Goal: Obtain resource: Download file/media

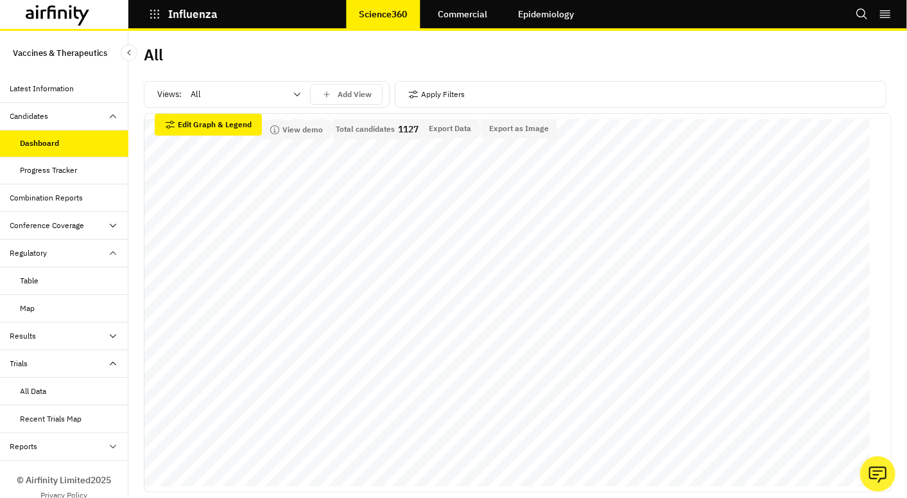
click at [57, 10] on icon at bounding box center [58, 15] width 64 height 21
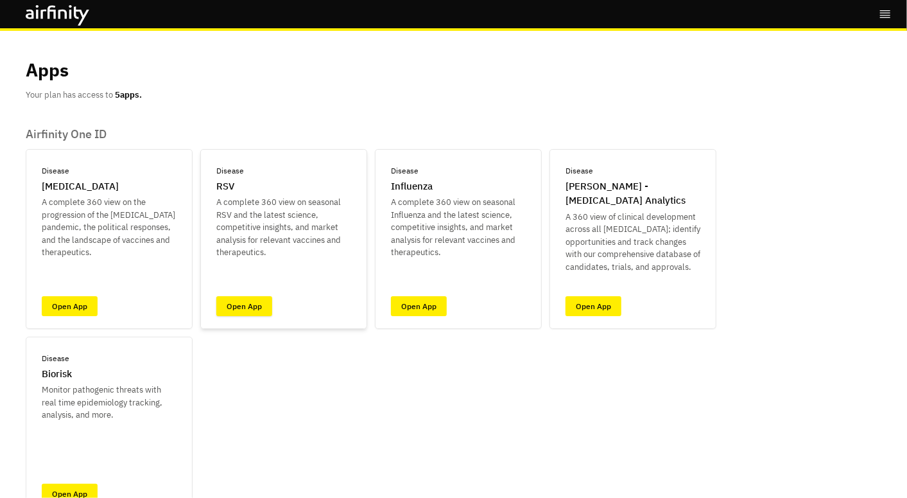
click at [247, 310] on link "Open App" at bounding box center [244, 306] width 56 height 20
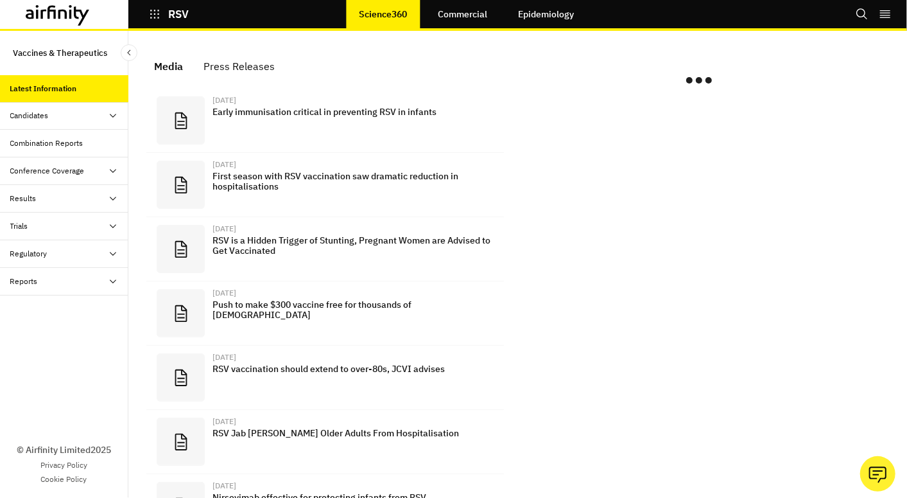
click at [75, 115] on div "Candidates" at bounding box center [69, 116] width 118 height 12
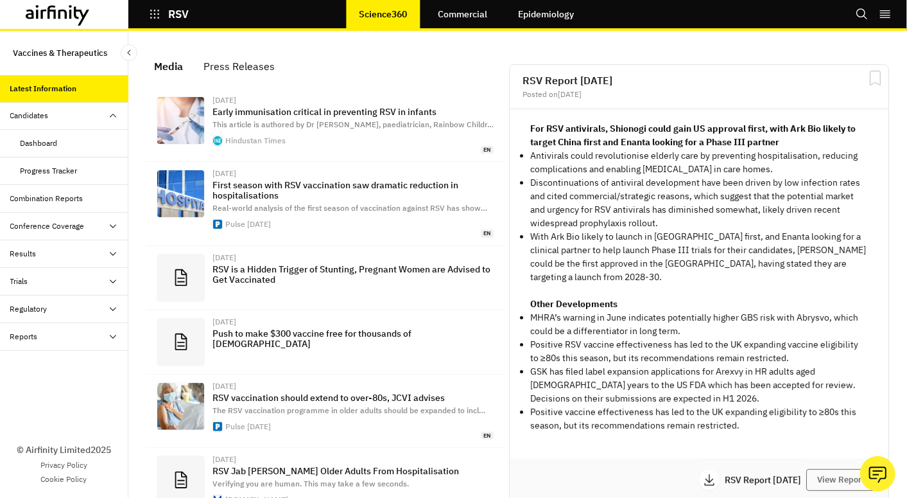
scroll to position [813, 374]
click at [53, 146] on div "Dashboard" at bounding box center [39, 143] width 37 height 12
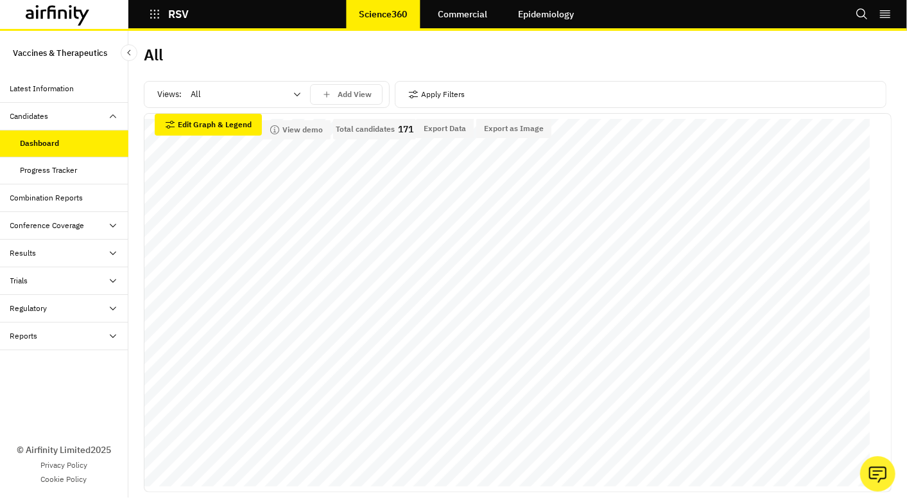
click at [299, 91] on icon at bounding box center [297, 94] width 10 height 10
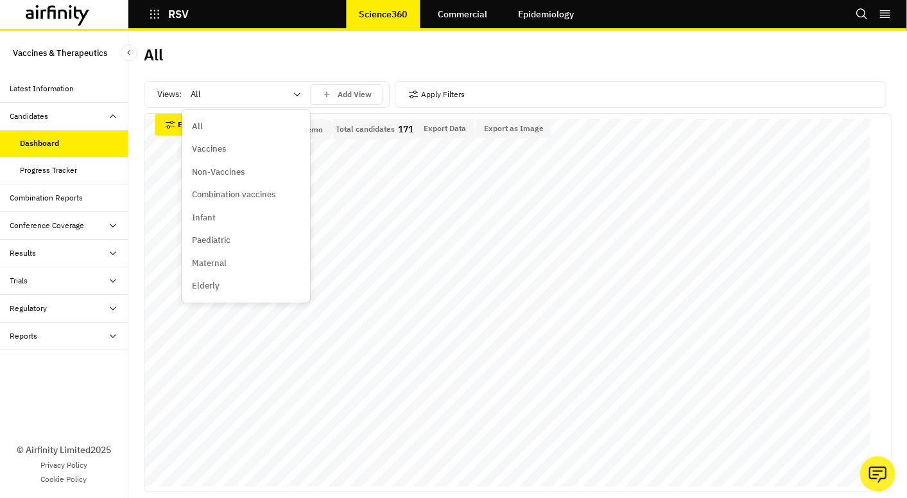
click at [197, 146] on p "Vaccines" at bounding box center [209, 149] width 34 height 13
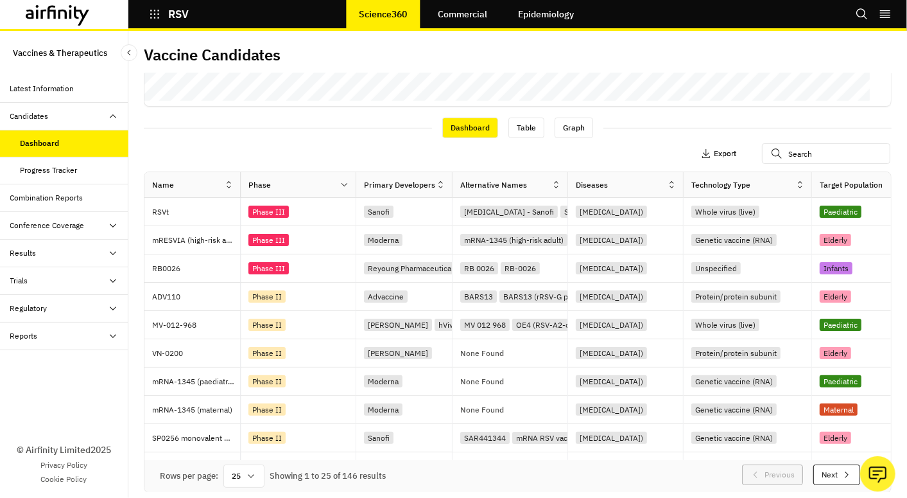
click at [714, 154] on p "Export" at bounding box center [725, 153] width 22 height 9
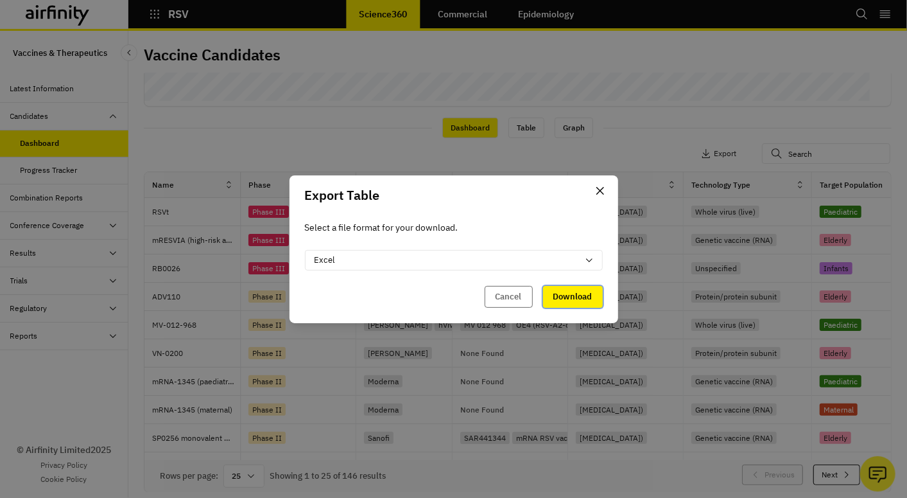
click at [574, 297] on button "Download" at bounding box center [573, 297] width 60 height 22
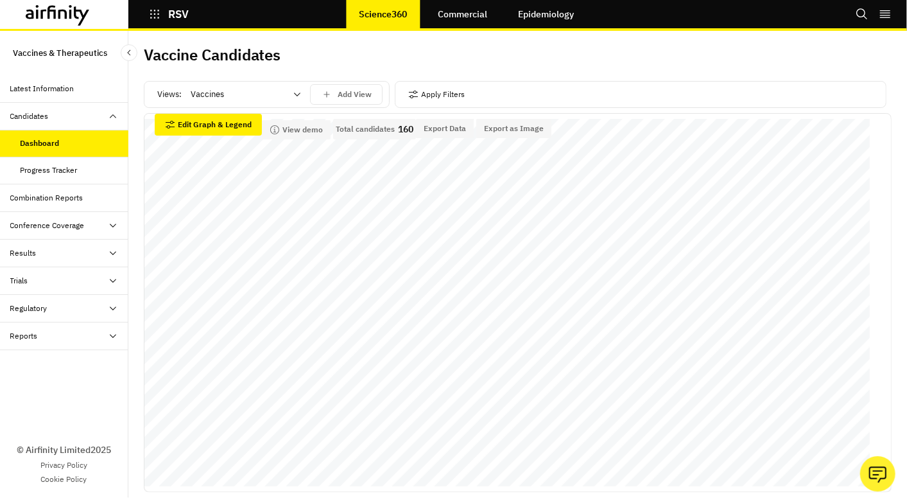
click at [286, 97] on div "Vaccines" at bounding box center [237, 94] width 110 height 21
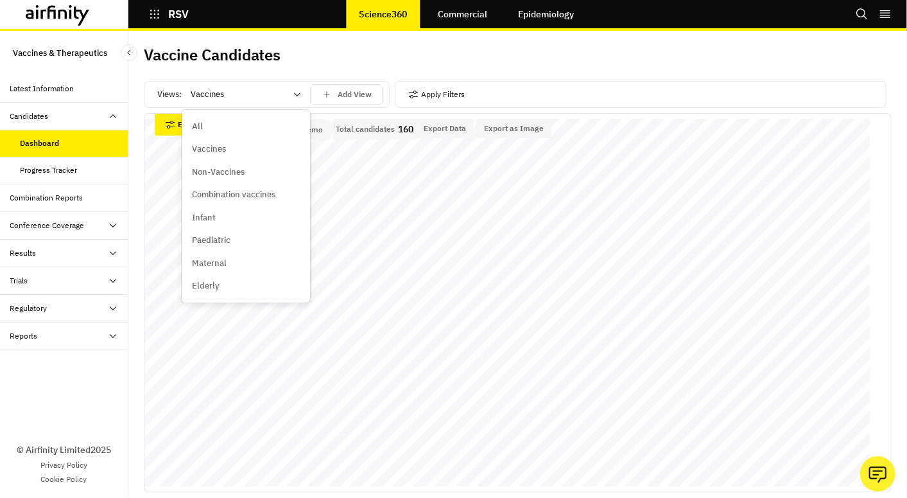
click at [241, 130] on div "All" at bounding box center [246, 126] width 108 height 13
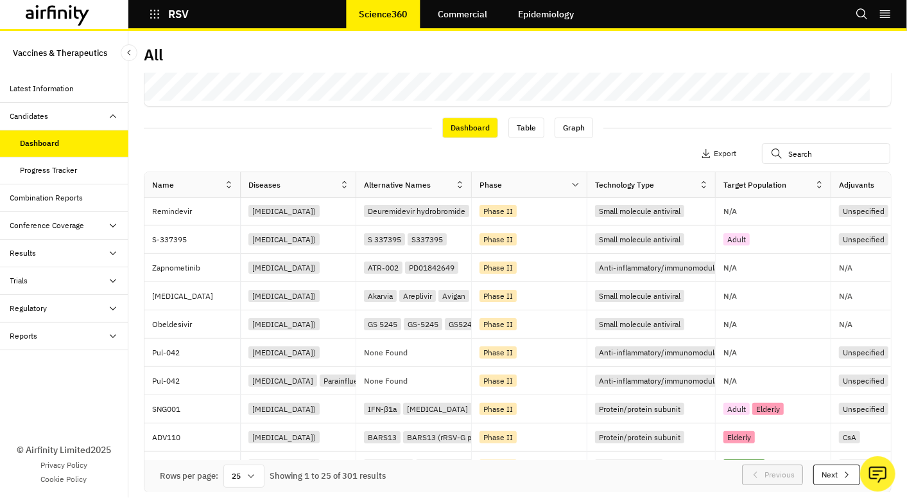
scroll to position [214, 0]
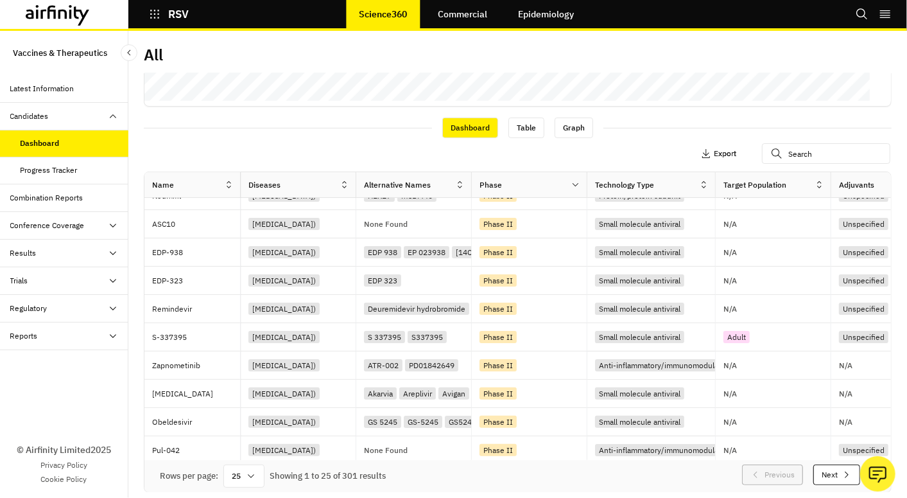
click at [714, 152] on p "Export" at bounding box center [725, 153] width 22 height 9
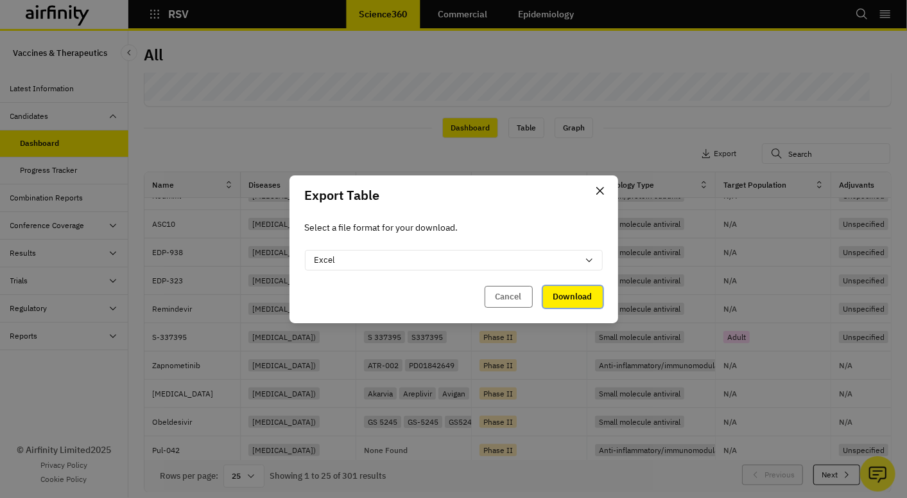
click at [561, 293] on button "Download" at bounding box center [573, 297] width 60 height 22
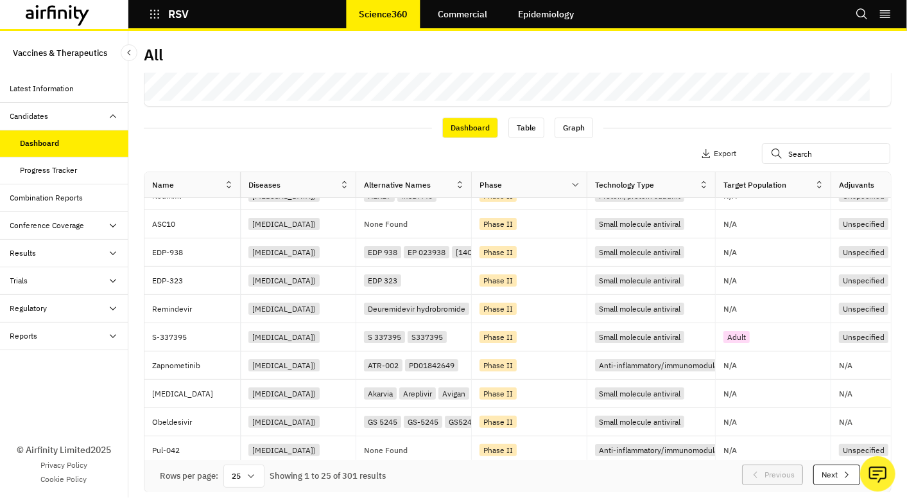
click at [76, 251] on div "Results" at bounding box center [69, 253] width 118 height 12
click at [26, 277] on div "Vaccines" at bounding box center [36, 281] width 31 height 12
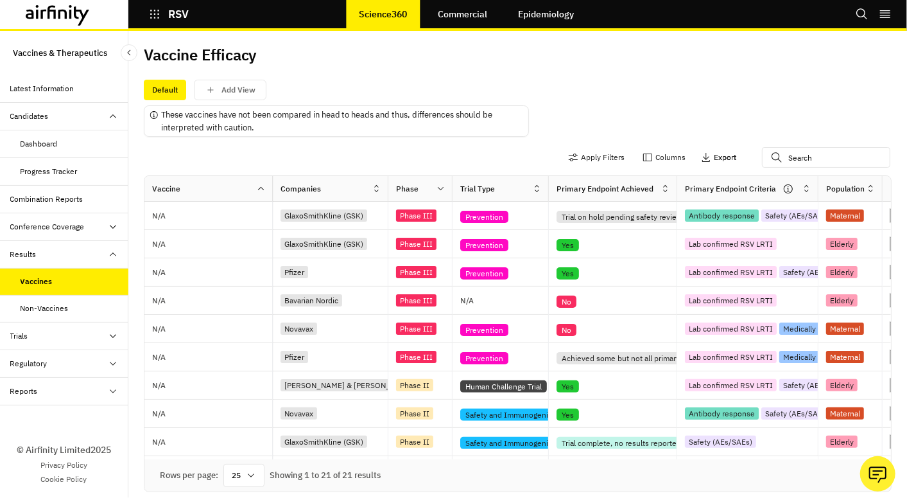
click at [701, 154] on icon "button" at bounding box center [706, 157] width 10 height 10
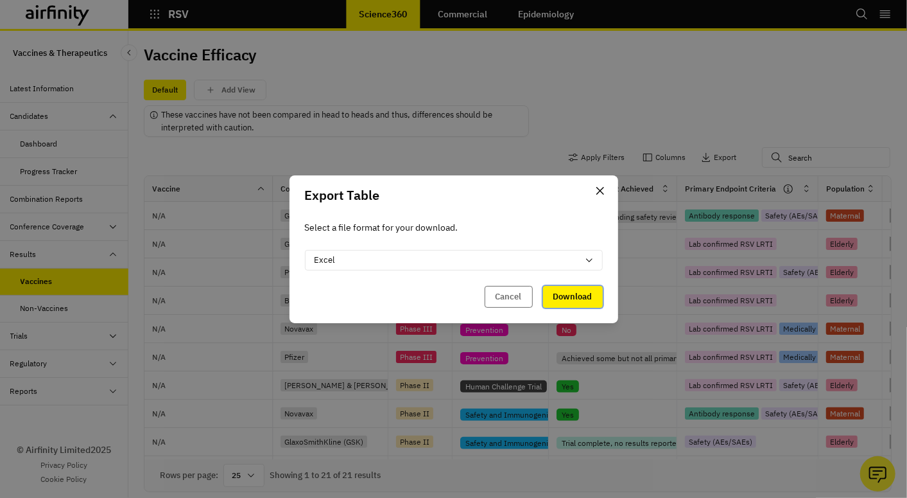
click at [572, 293] on button "Download" at bounding box center [573, 297] width 60 height 22
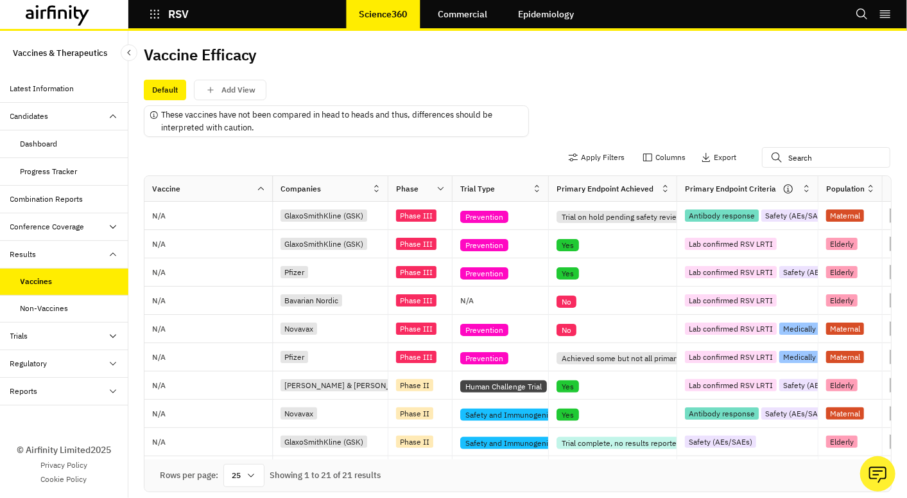
click at [60, 337] on div "Trials" at bounding box center [69, 336] width 118 height 12
click at [58, 362] on div "All Data" at bounding box center [75, 364] width 108 height 12
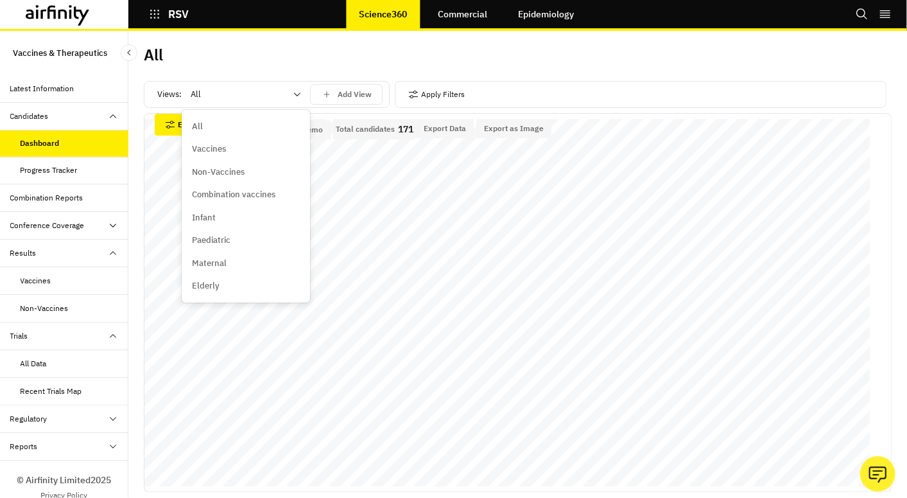
click at [257, 87] on div at bounding box center [238, 94] width 95 height 15
click at [215, 168] on p "Non-Vaccines" at bounding box center [218, 172] width 53 height 13
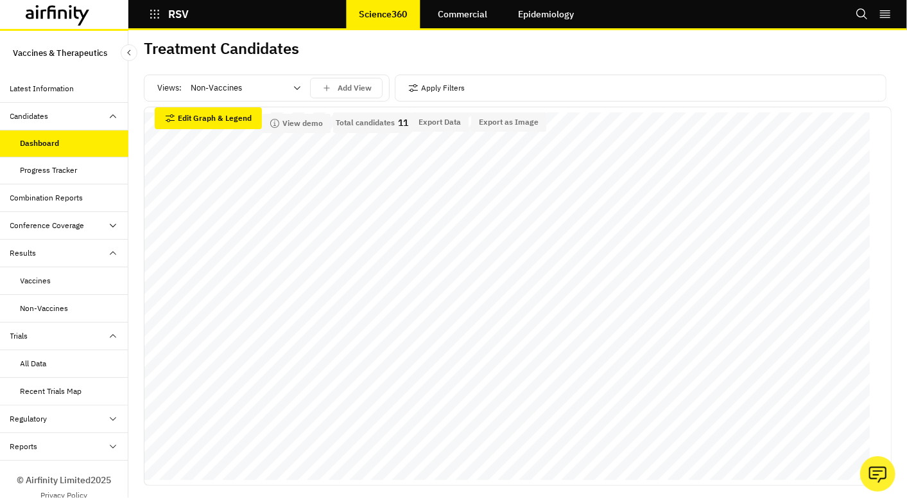
scroll to position [385, 0]
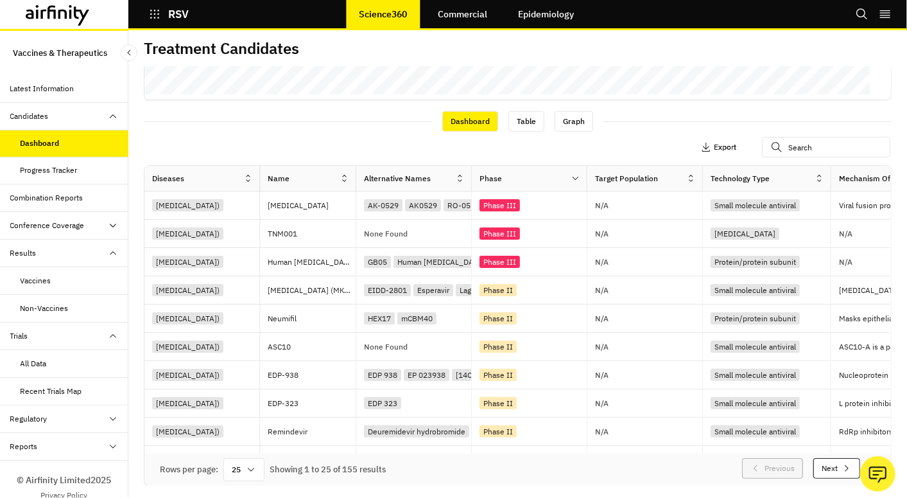
click at [714, 143] on p "Export" at bounding box center [725, 147] width 22 height 9
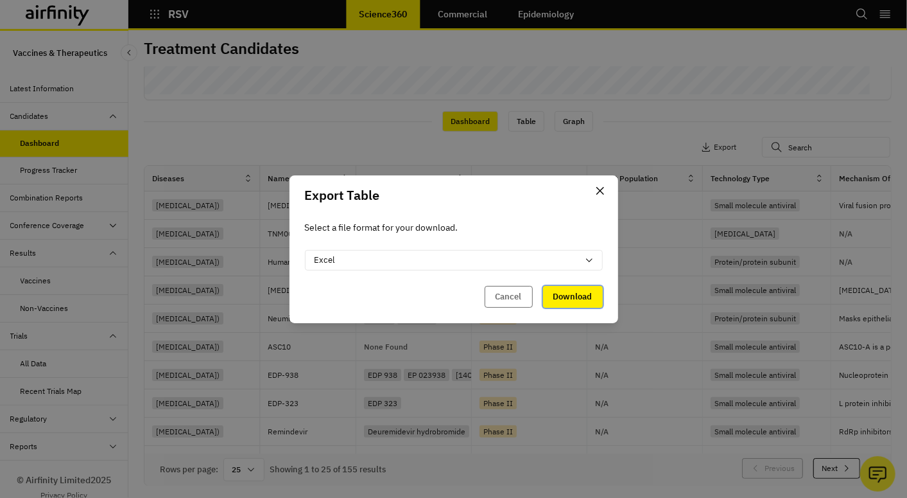
click at [566, 297] on button "Download" at bounding box center [573, 297] width 60 height 22
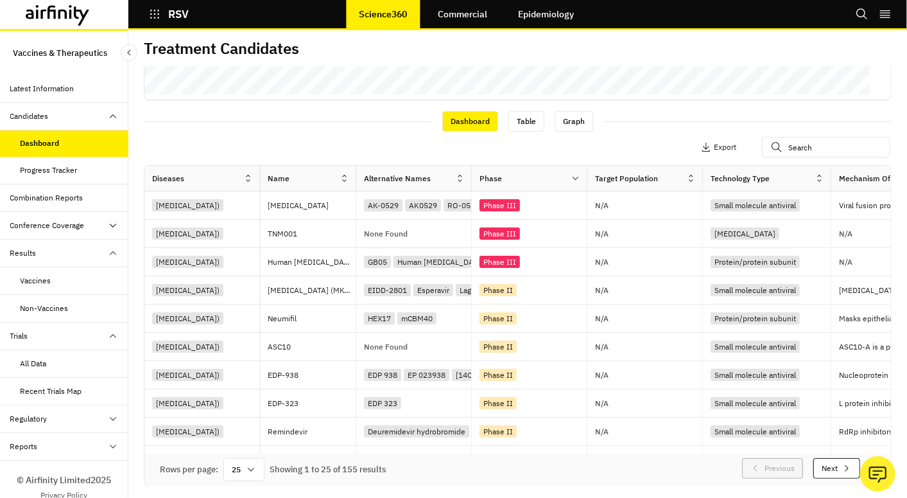
click at [64, 310] on div "Non-Vaccines" at bounding box center [45, 308] width 48 height 12
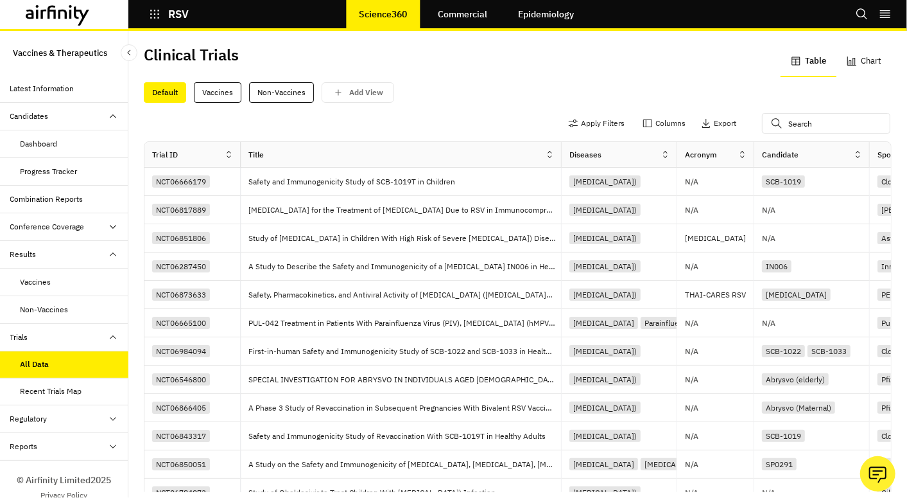
scroll to position [6, 0]
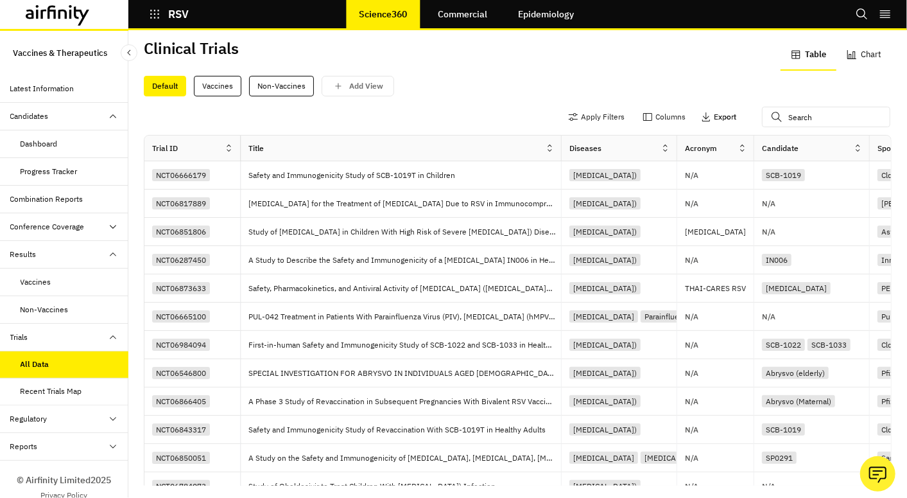
click at [714, 118] on p "Export" at bounding box center [725, 116] width 22 height 9
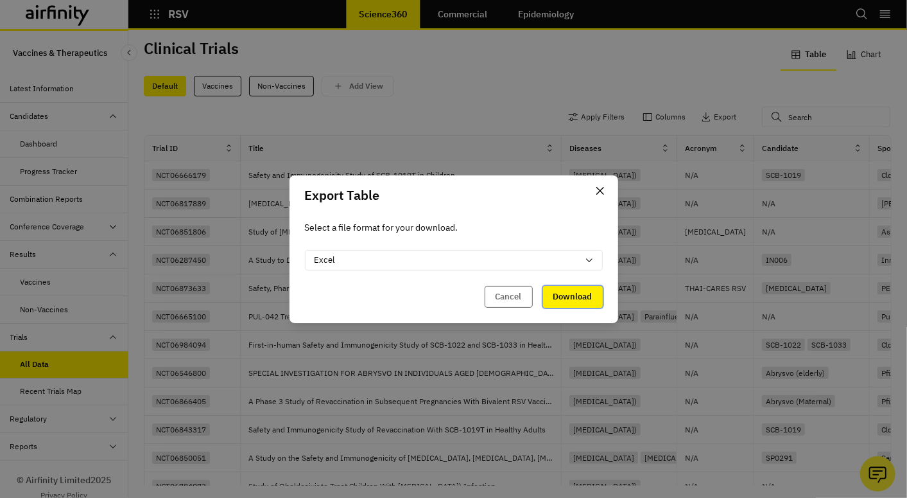
click at [574, 300] on button "Download" at bounding box center [573, 297] width 60 height 22
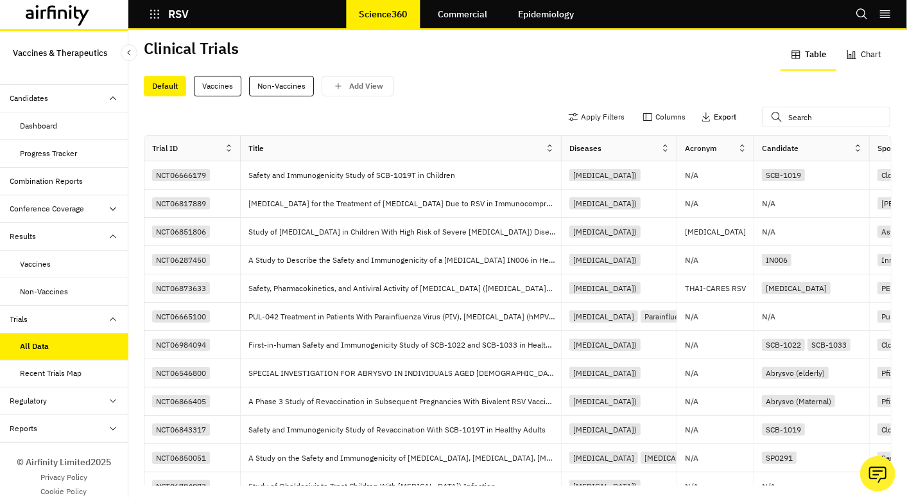
scroll to position [27, 0]
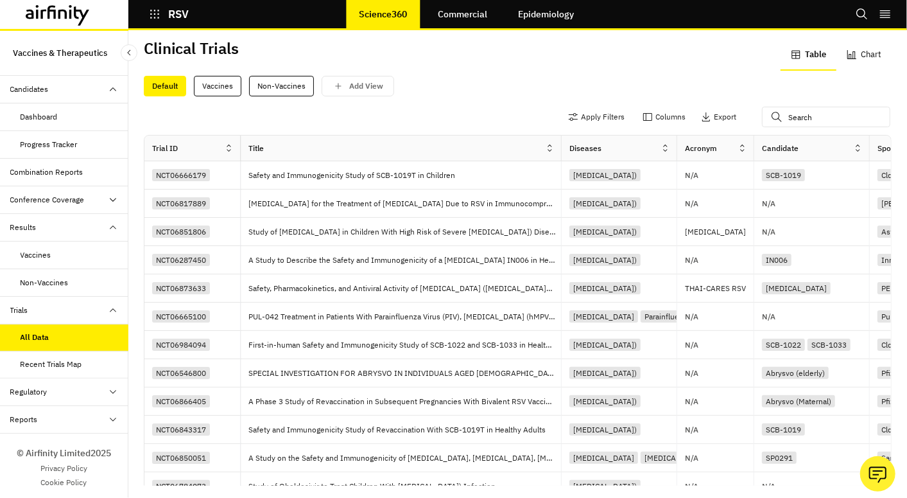
click at [63, 390] on div "Regulatory" at bounding box center [69, 392] width 118 height 12
click at [43, 419] on div "Table" at bounding box center [75, 420] width 108 height 12
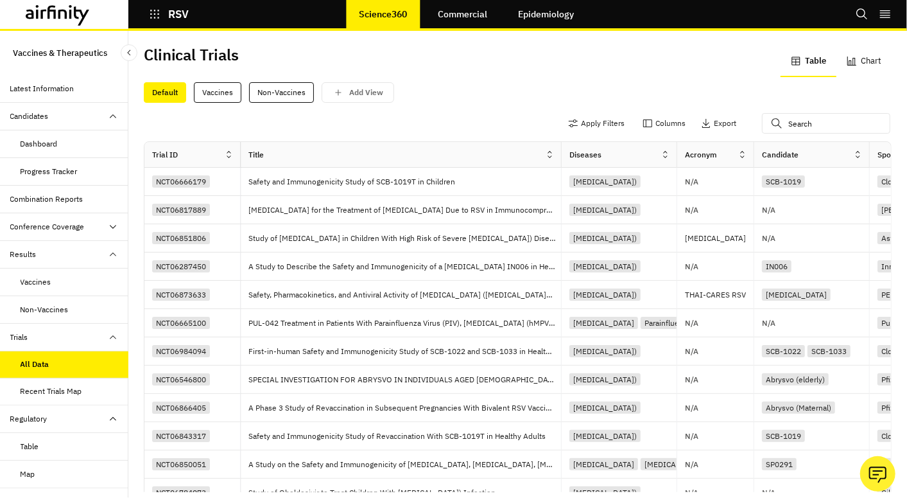
scroll to position [6, 0]
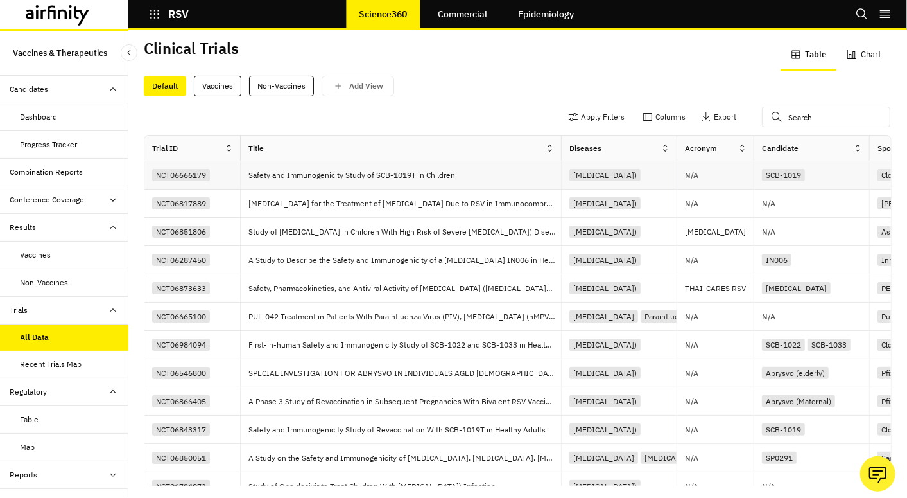
drag, startPoint x: 295, startPoint y: 90, endPoint x: 595, endPoint y: 180, distance: 313.1
click at [295, 89] on div "Non-Vaccines" at bounding box center [281, 86] width 65 height 21
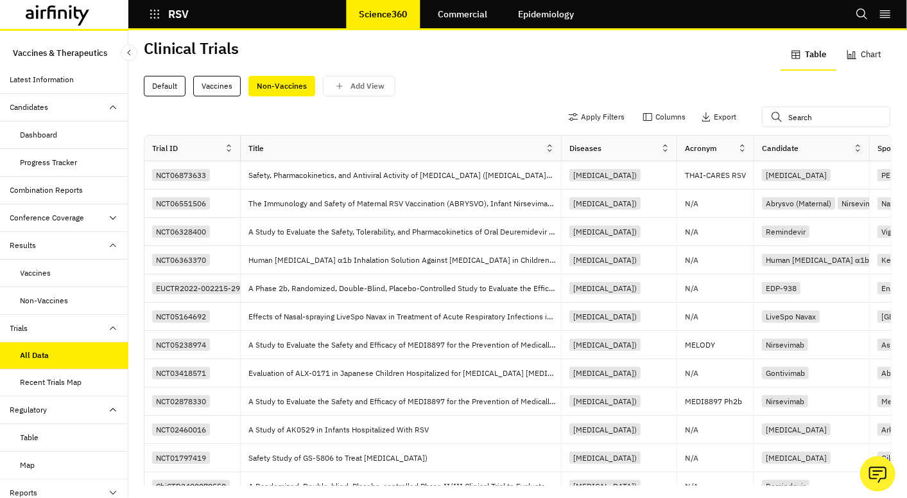
scroll to position [0, 0]
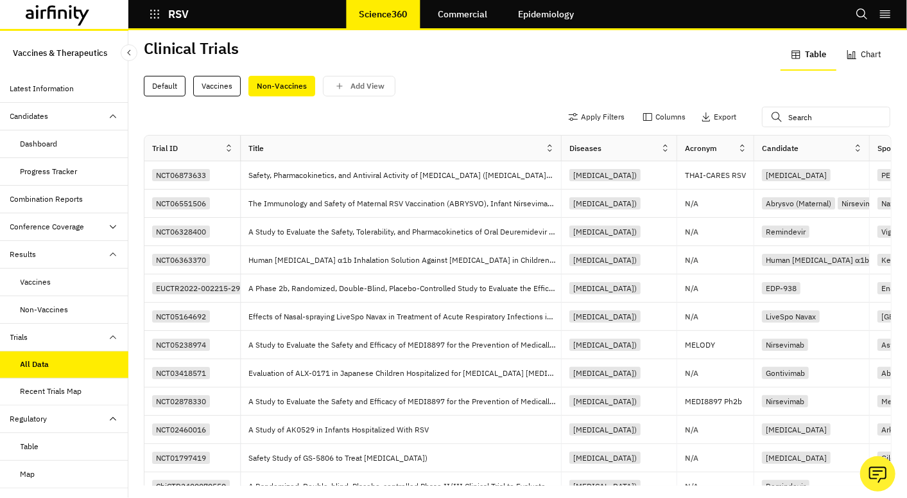
click at [31, 117] on div "Candidates" at bounding box center [29, 116] width 39 height 12
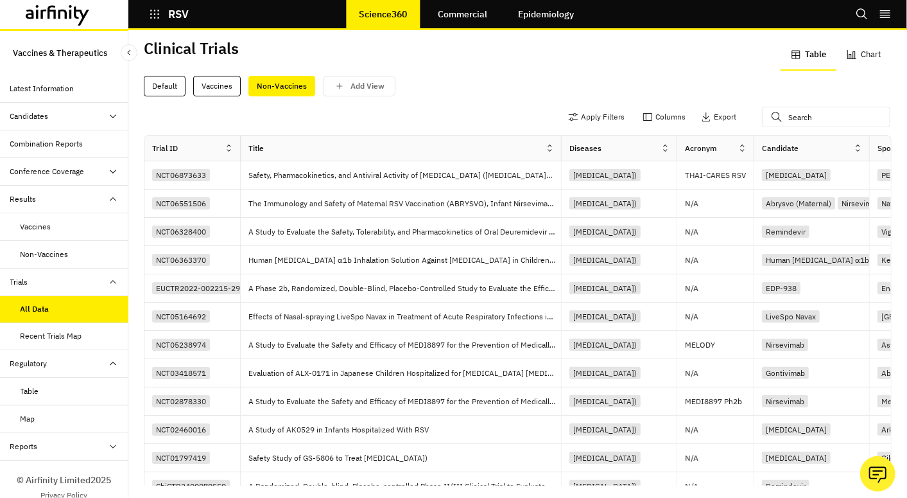
click at [31, 117] on div "Candidates" at bounding box center [29, 116] width 39 height 12
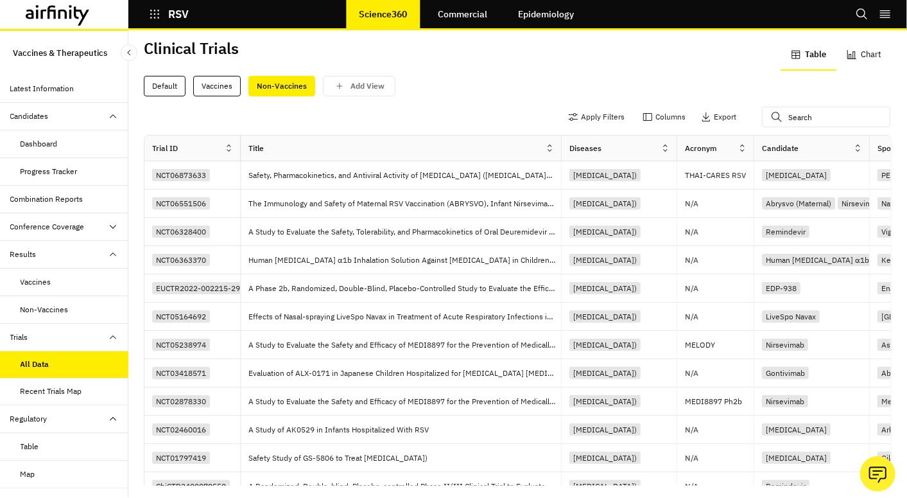
click at [40, 146] on div "Dashboard" at bounding box center [39, 144] width 37 height 12
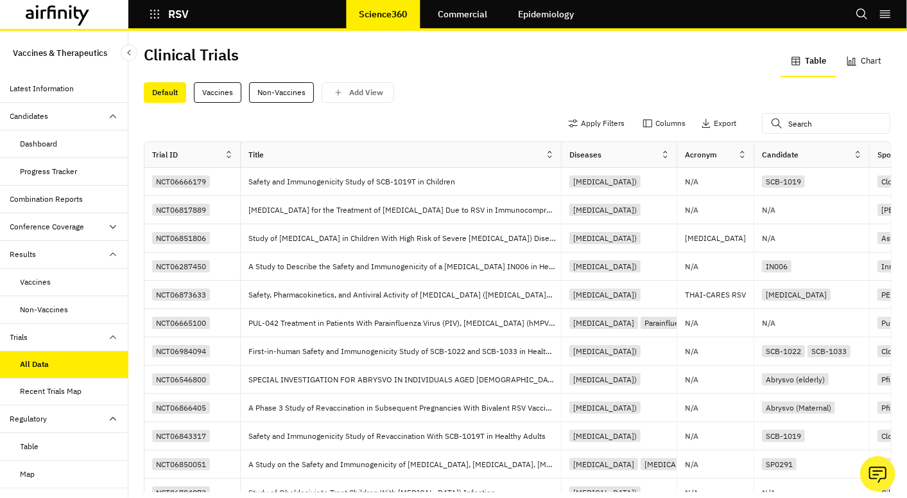
scroll to position [71, 0]
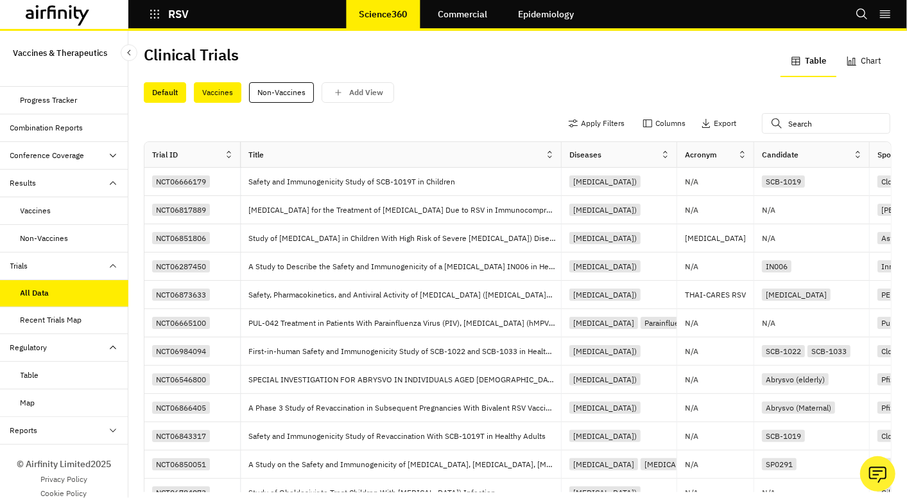
click at [223, 97] on div "Vaccines" at bounding box center [218, 92] width 48 height 21
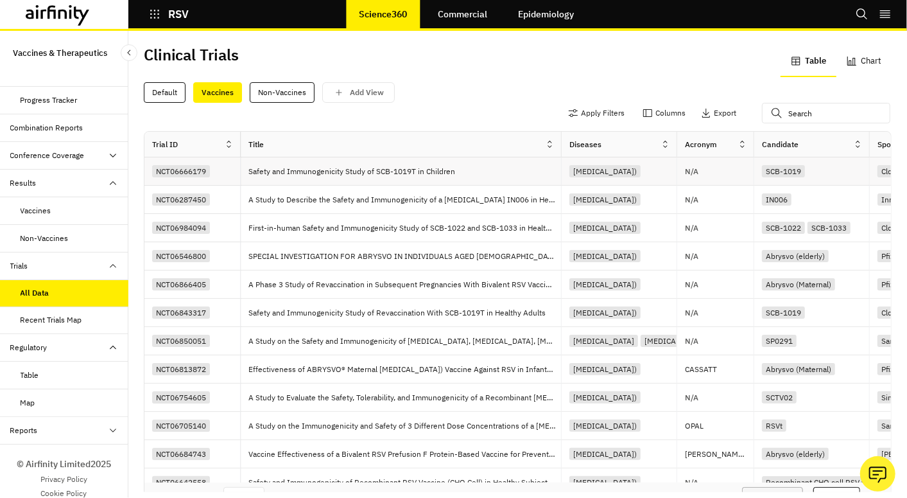
scroll to position [0, 0]
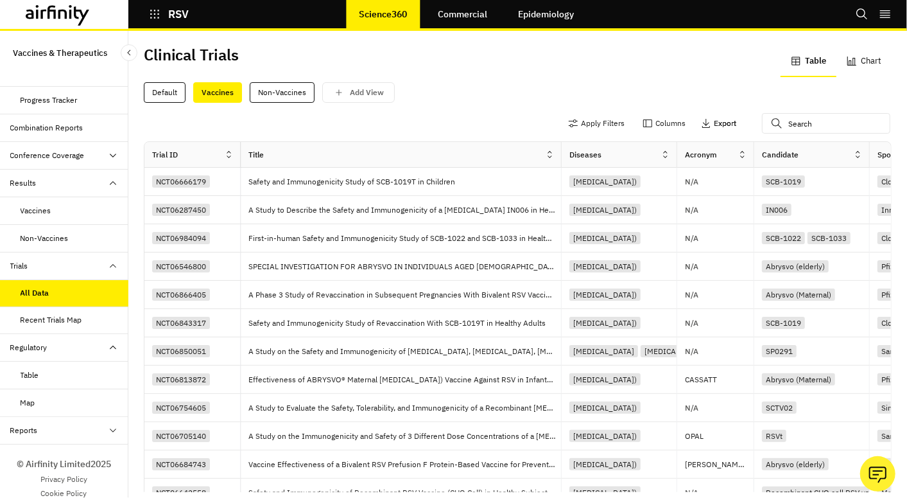
click at [714, 120] on p "Export" at bounding box center [725, 123] width 22 height 9
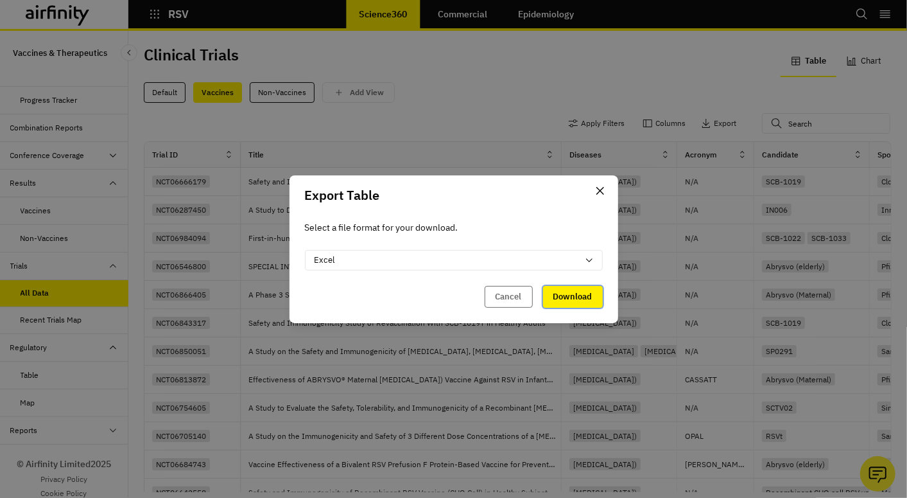
click at [578, 295] on button "Download" at bounding box center [573, 297] width 60 height 22
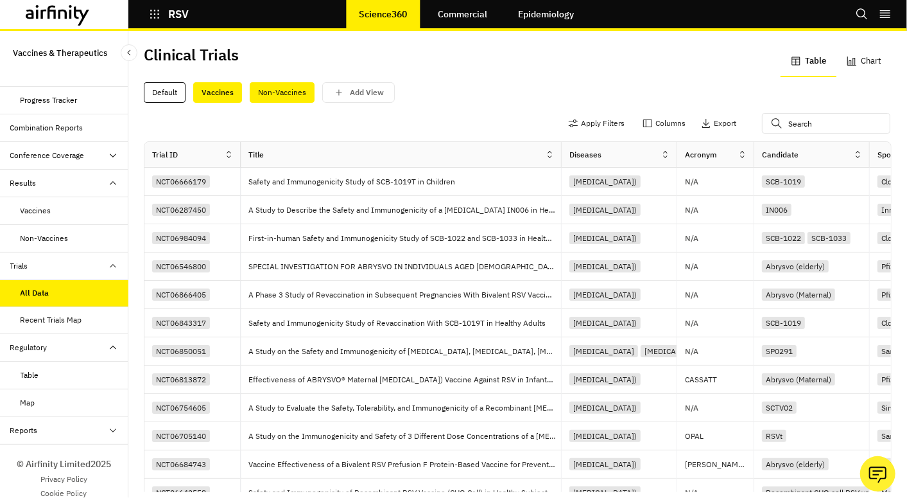
click at [278, 90] on div "Non-Vaccines" at bounding box center [282, 92] width 65 height 21
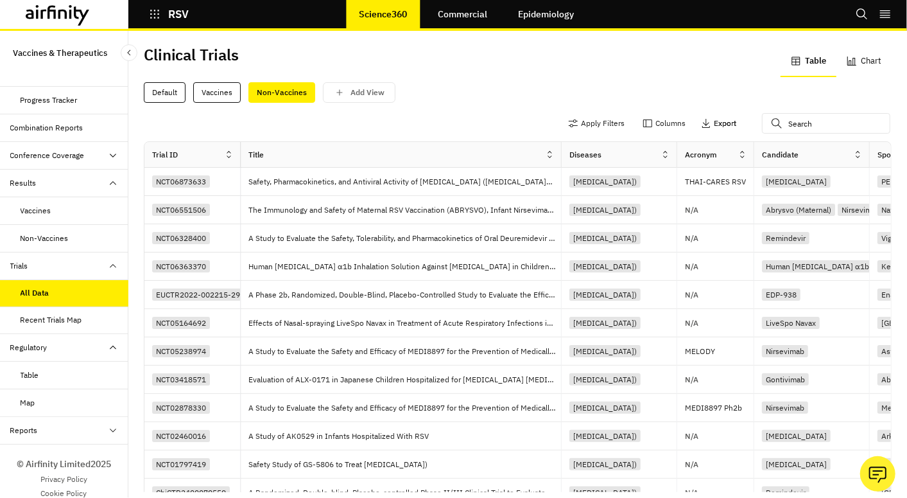
click at [714, 119] on p "Export" at bounding box center [725, 123] width 22 height 9
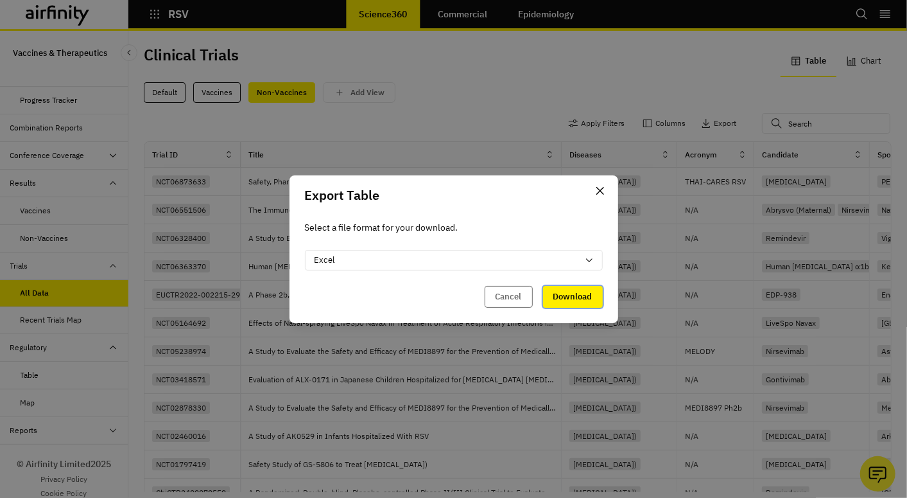
click at [583, 289] on button "Download" at bounding box center [573, 297] width 60 height 22
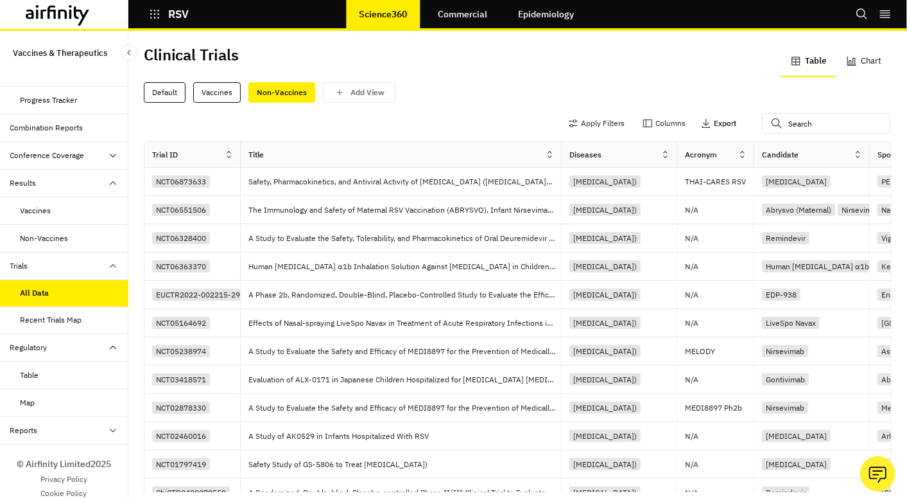
scroll to position [82, 0]
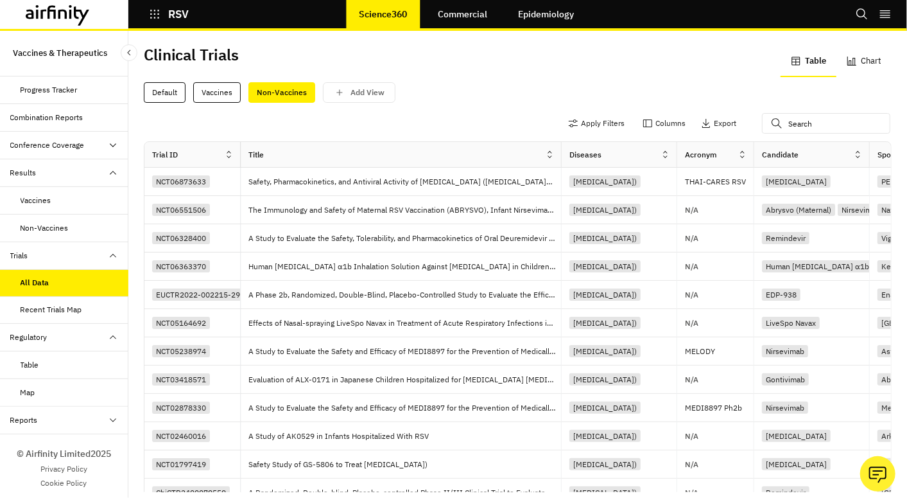
click at [40, 335] on div "Regulatory" at bounding box center [28, 337] width 37 height 12
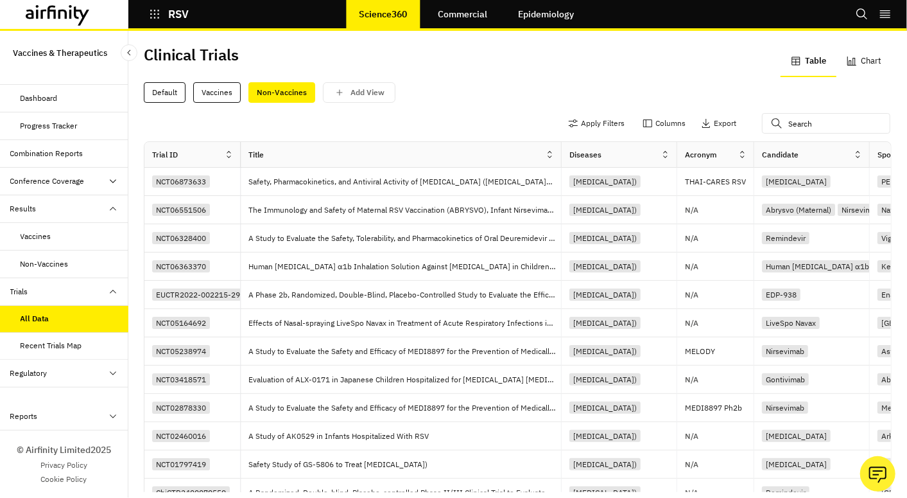
scroll to position [27, 0]
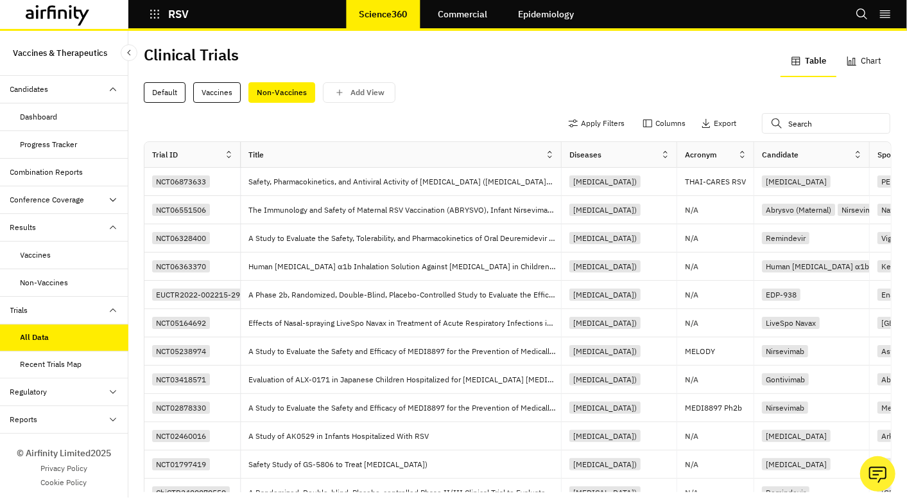
click at [39, 392] on div "Regulatory" at bounding box center [28, 392] width 37 height 12
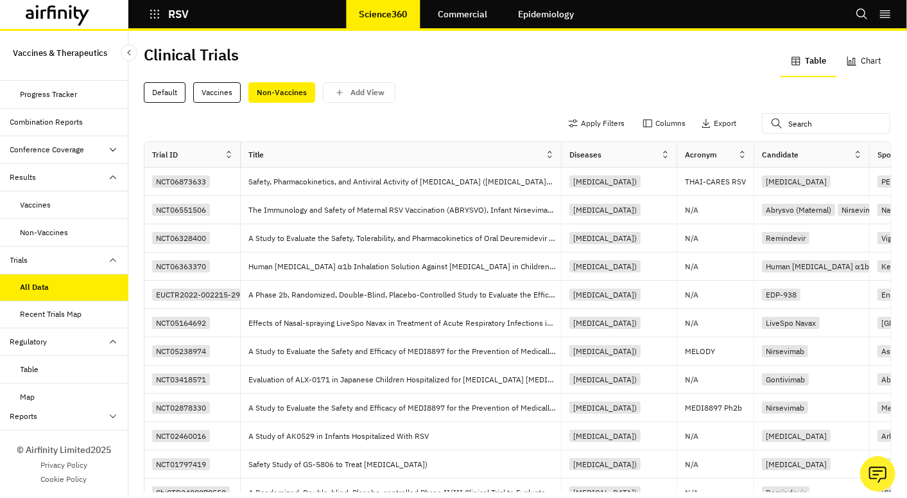
scroll to position [82, 0]
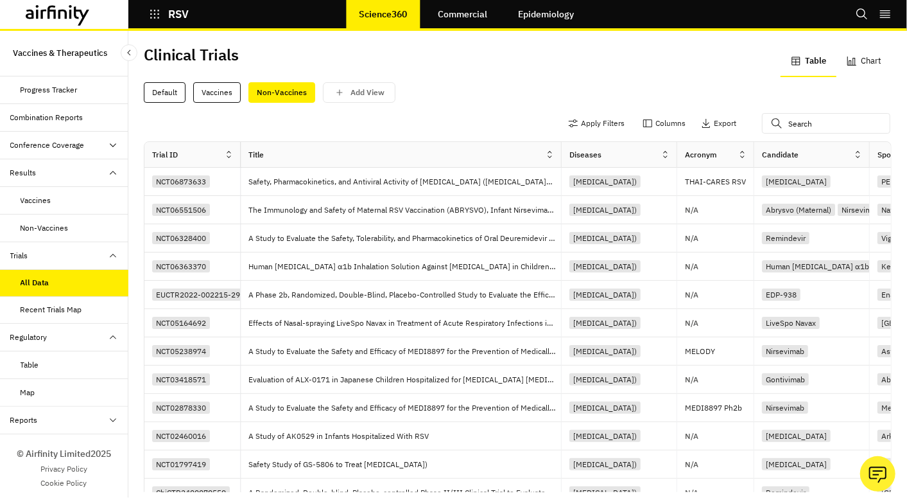
click at [32, 359] on div "Table" at bounding box center [30, 365] width 19 height 12
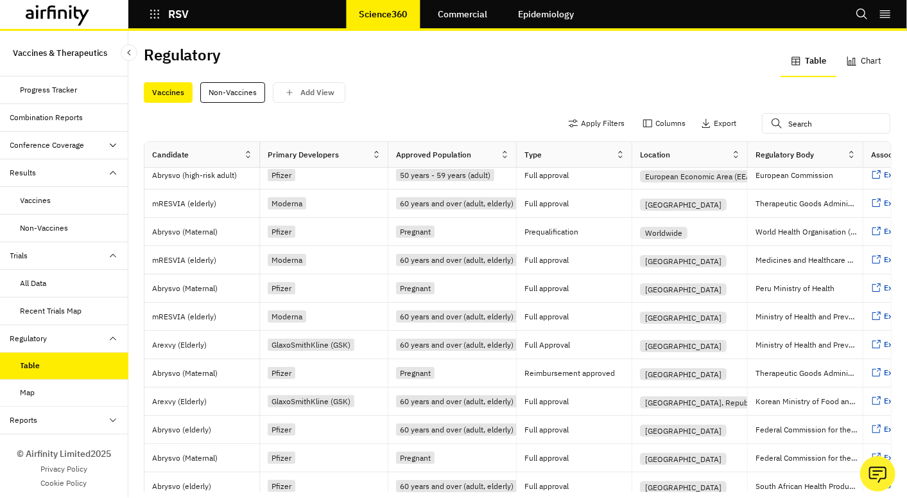
scroll to position [143, 0]
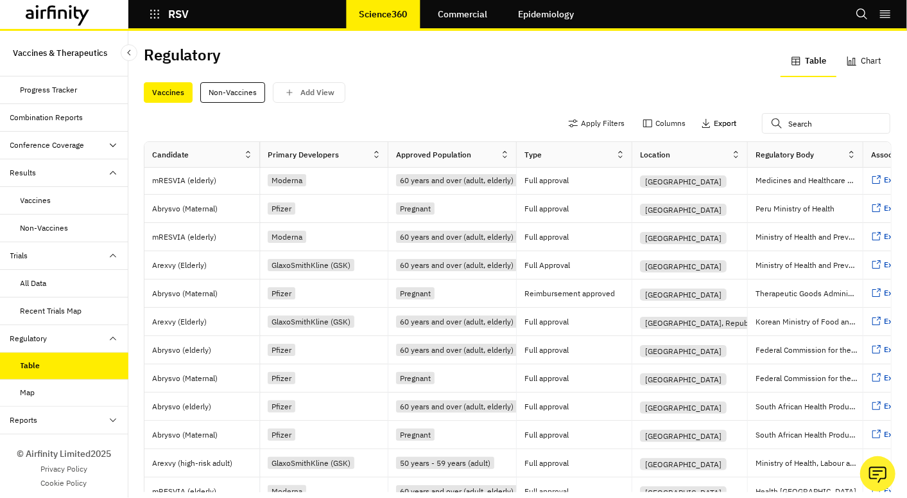
click at [714, 123] on p "Export" at bounding box center [725, 123] width 22 height 9
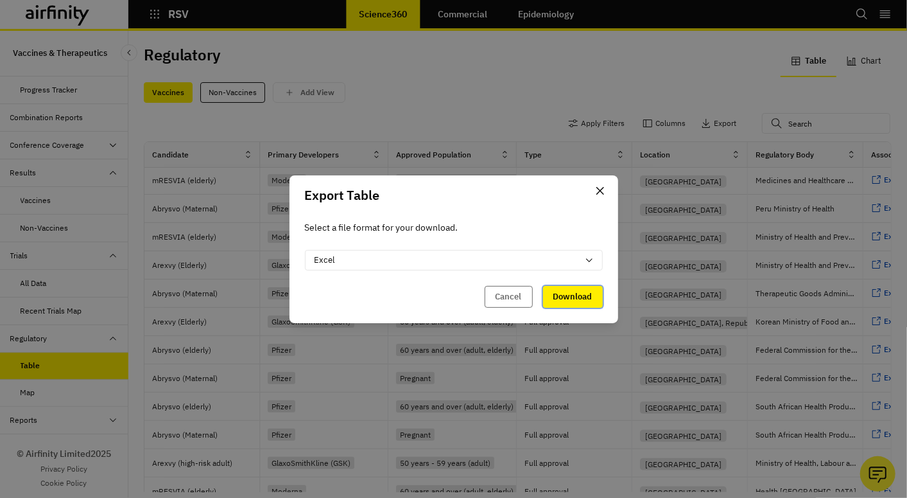
click at [563, 297] on button "Download" at bounding box center [573, 297] width 60 height 22
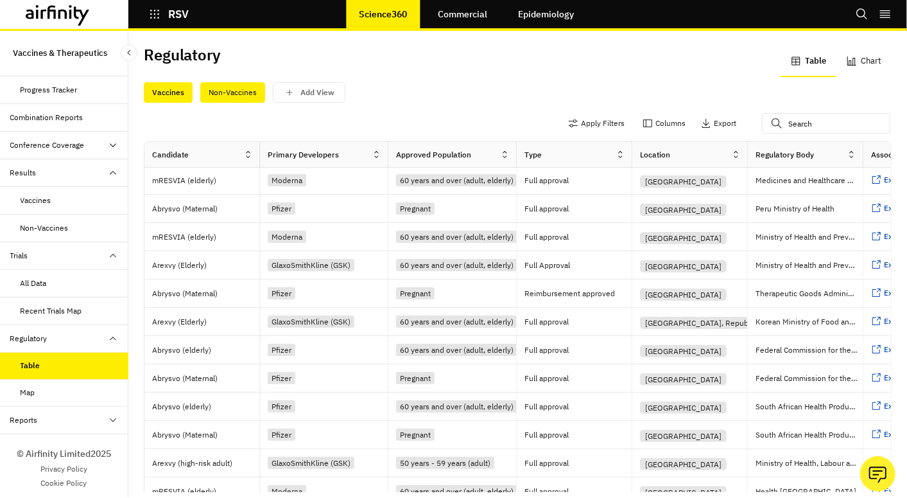
click at [231, 92] on div "Non-Vaccines" at bounding box center [232, 92] width 65 height 21
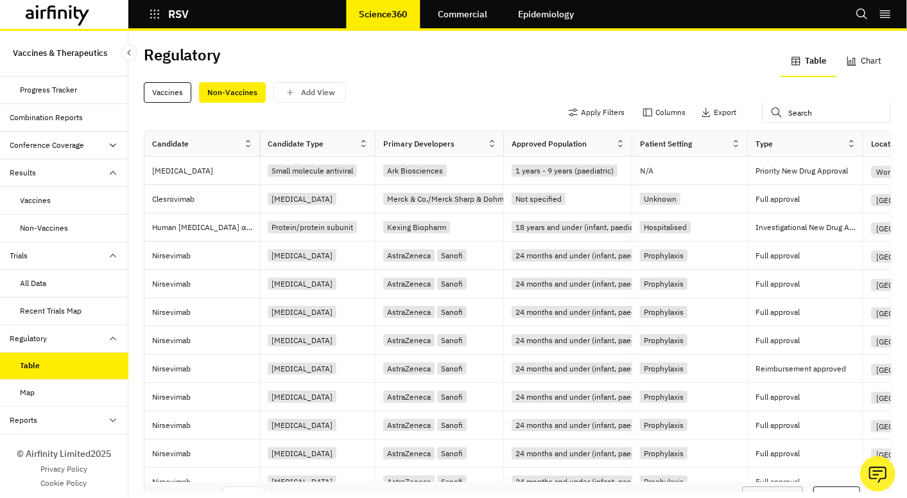
scroll to position [0, 0]
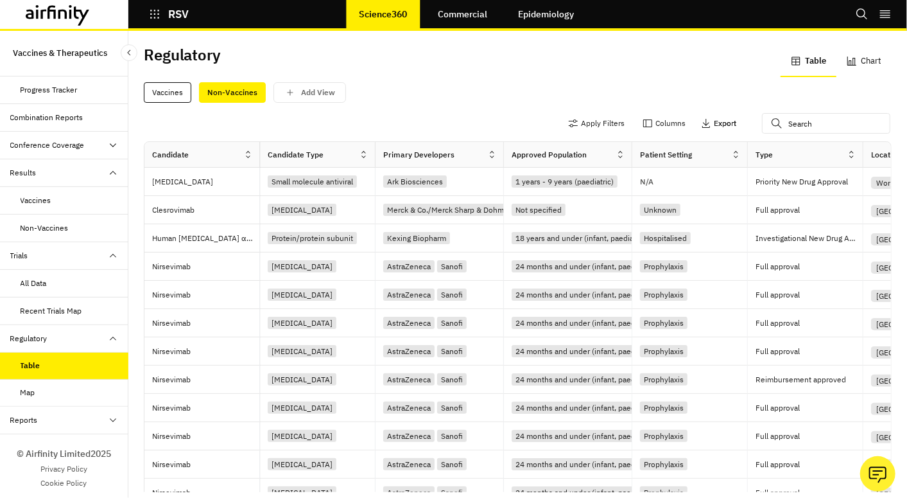
click at [714, 123] on p "Export" at bounding box center [725, 123] width 22 height 9
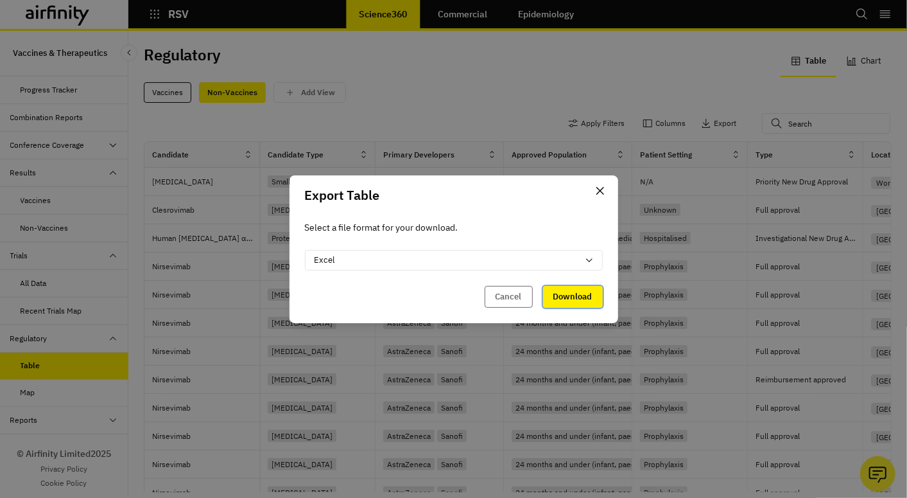
click at [581, 290] on button "Download" at bounding box center [573, 297] width 60 height 22
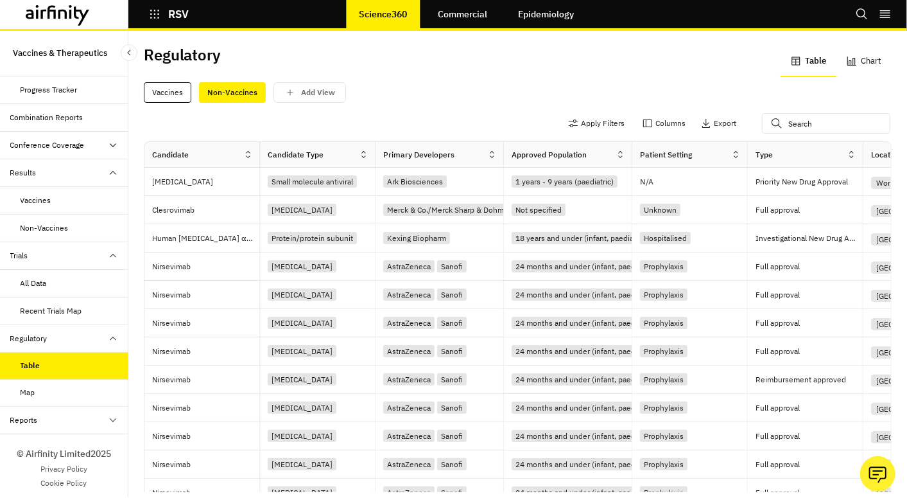
drag, startPoint x: 493, startPoint y: 57, endPoint x: 501, endPoint y: 48, distance: 11.4
click at [493, 57] on div "Regulatory" at bounding box center [331, 59] width 374 height 27
